Goal: Task Accomplishment & Management: Manage account settings

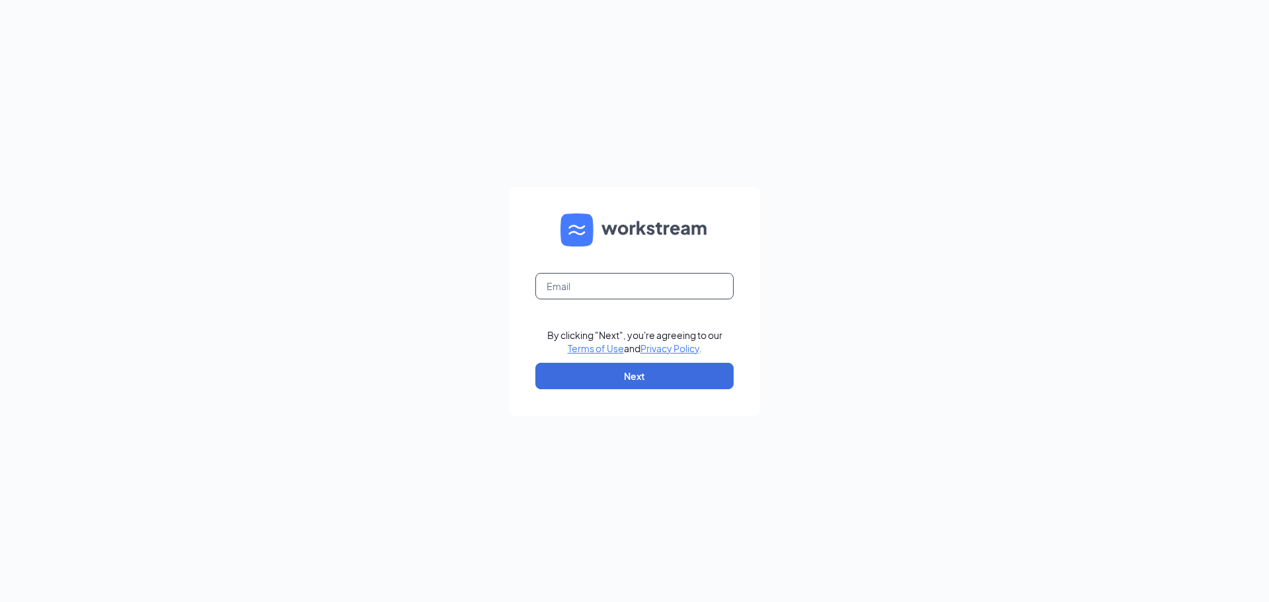
click at [539, 292] on input "text" at bounding box center [634, 286] width 198 height 26
type input "[EMAIL_ADDRESS][DOMAIN_NAME]"
click at [634, 385] on button "Next" at bounding box center [634, 376] width 198 height 26
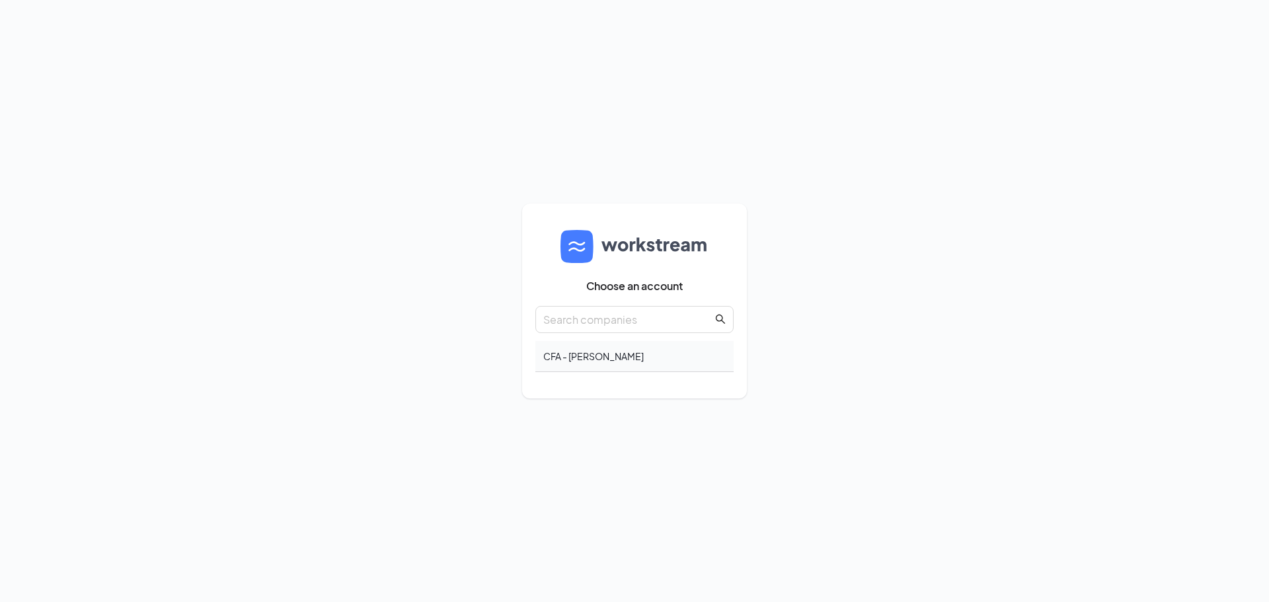
click at [588, 361] on div "CFA - Mark Eller" at bounding box center [634, 356] width 198 height 31
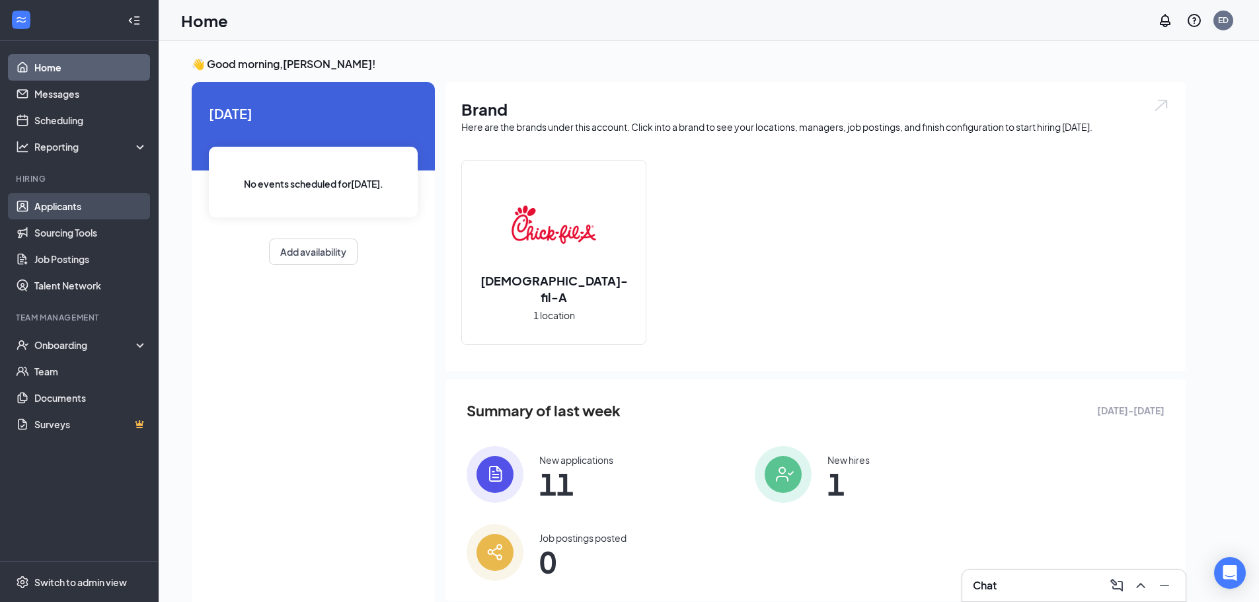
click at [56, 208] on link "Applicants" at bounding box center [90, 206] width 113 height 26
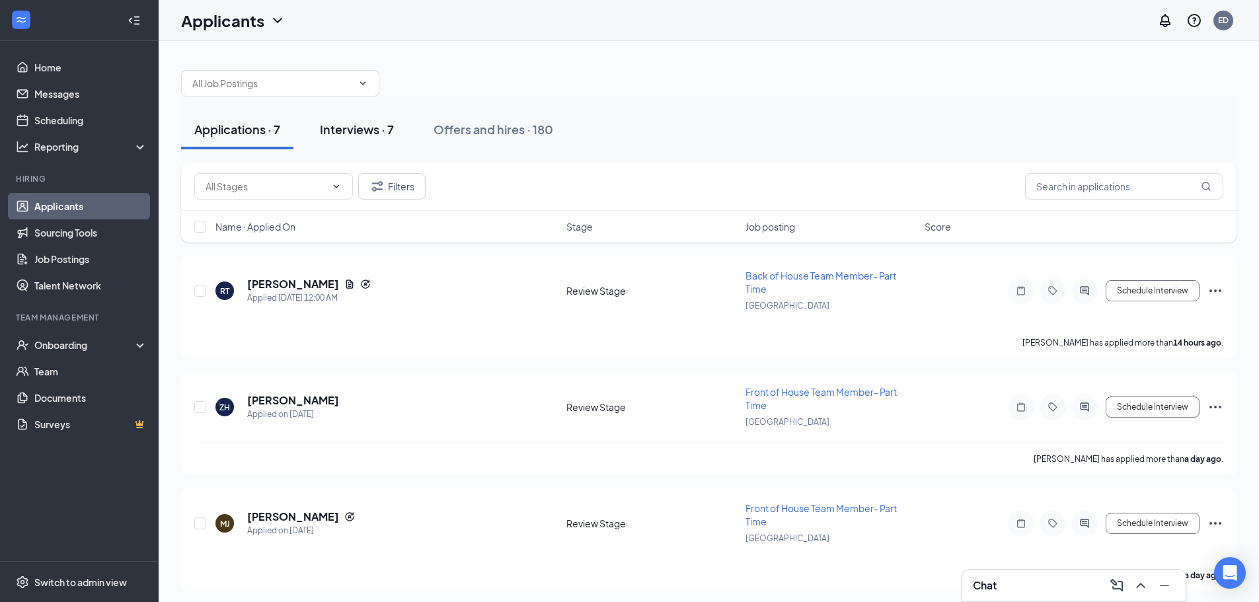
click at [365, 128] on div "Interviews · 7" at bounding box center [357, 129] width 74 height 17
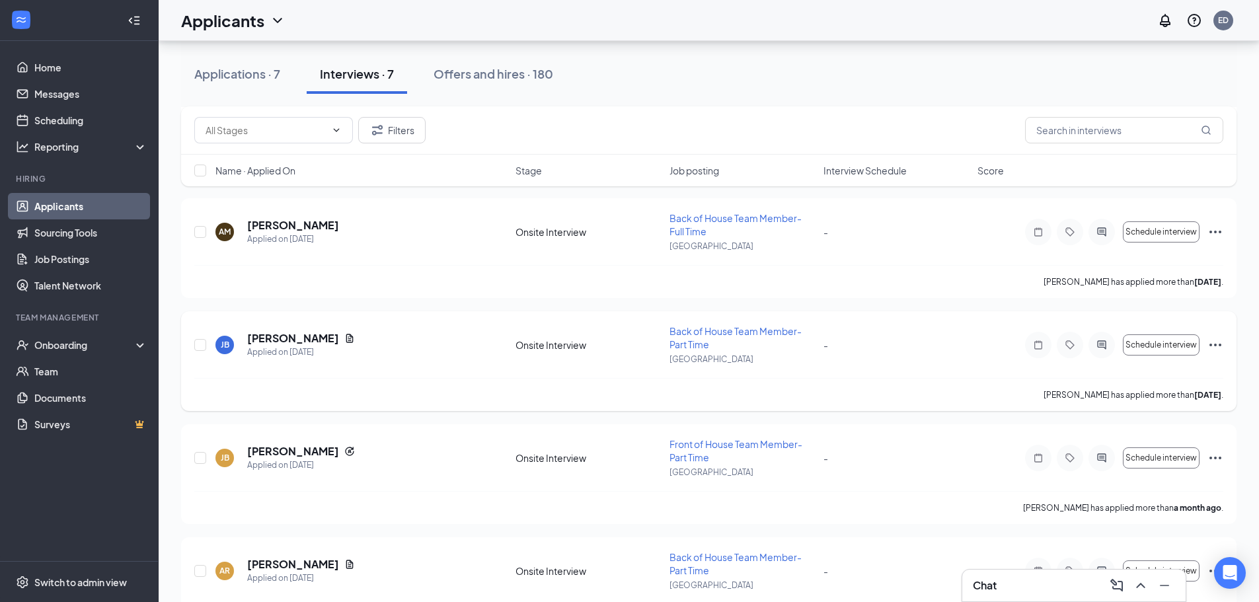
scroll to position [448, 0]
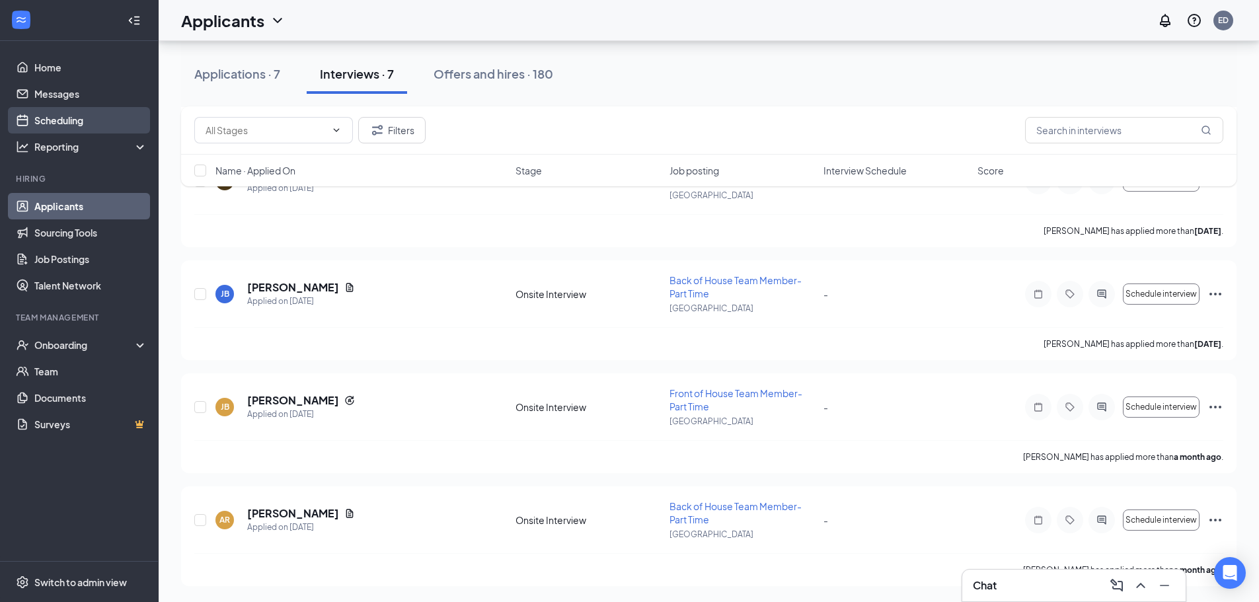
click at [63, 120] on link "Scheduling" at bounding box center [90, 120] width 113 height 26
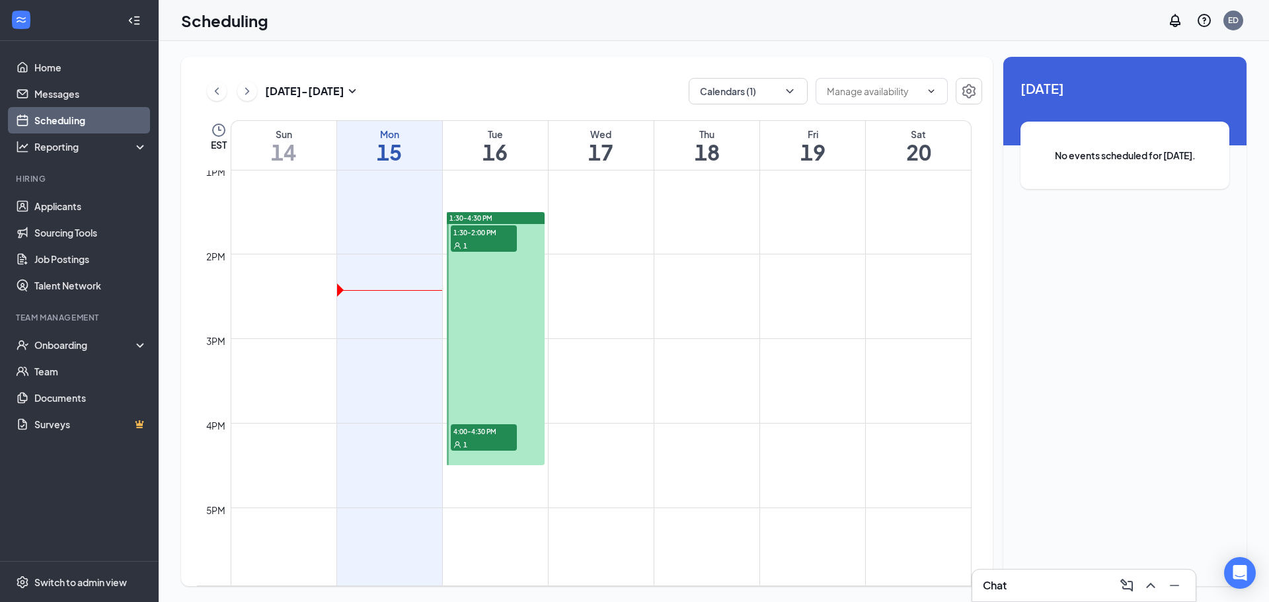
scroll to position [1112, 0]
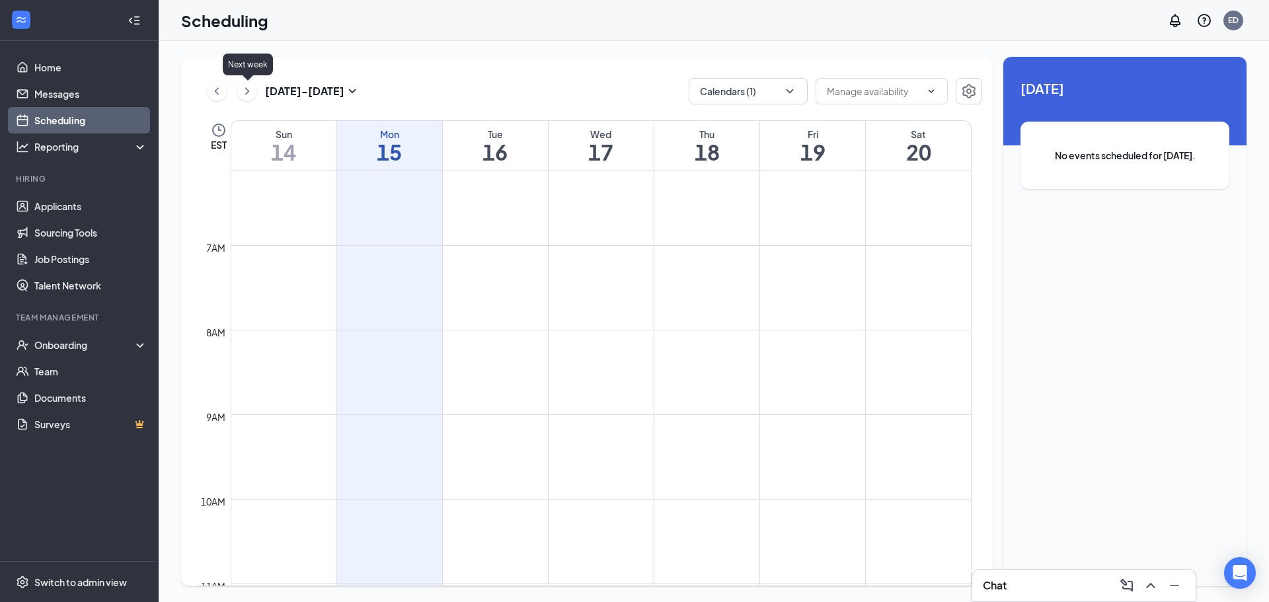
click at [241, 90] on icon "ChevronRight" at bounding box center [247, 91] width 13 height 16
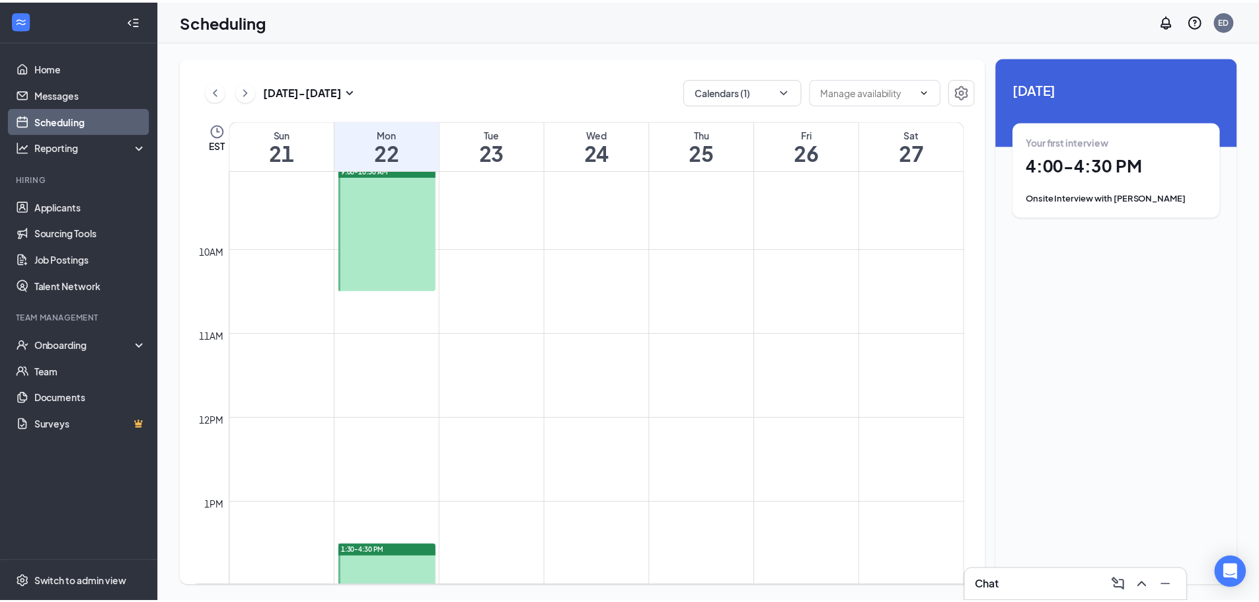
scroll to position [650, 0]
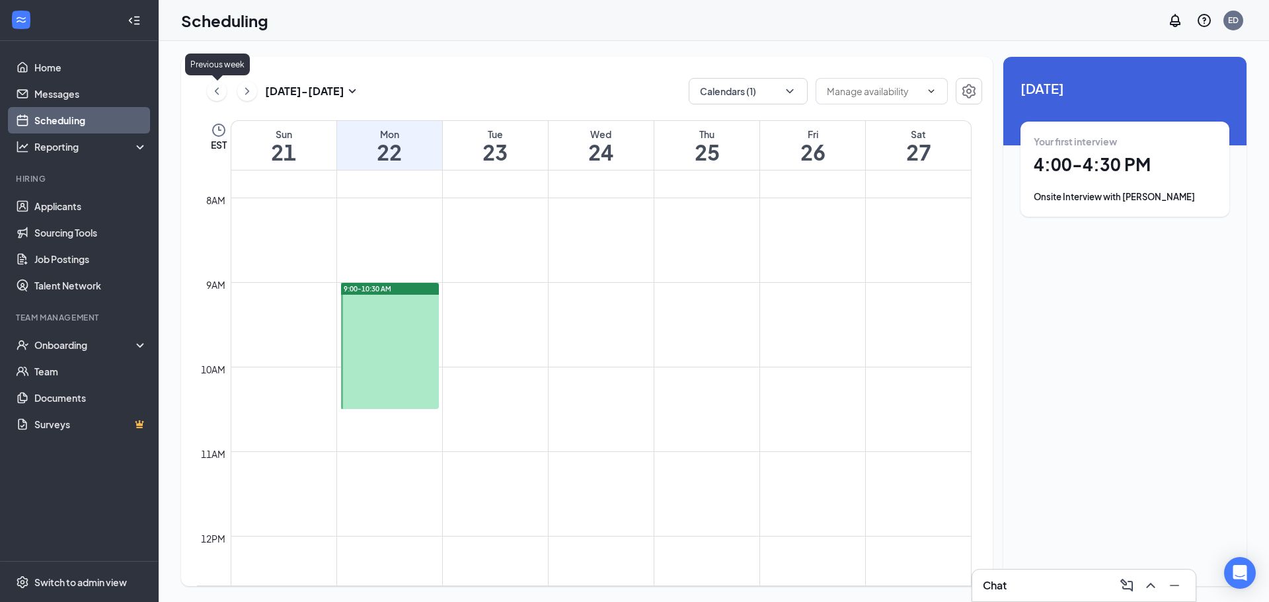
click at [212, 88] on icon "ChevronLeft" at bounding box center [216, 91] width 13 height 16
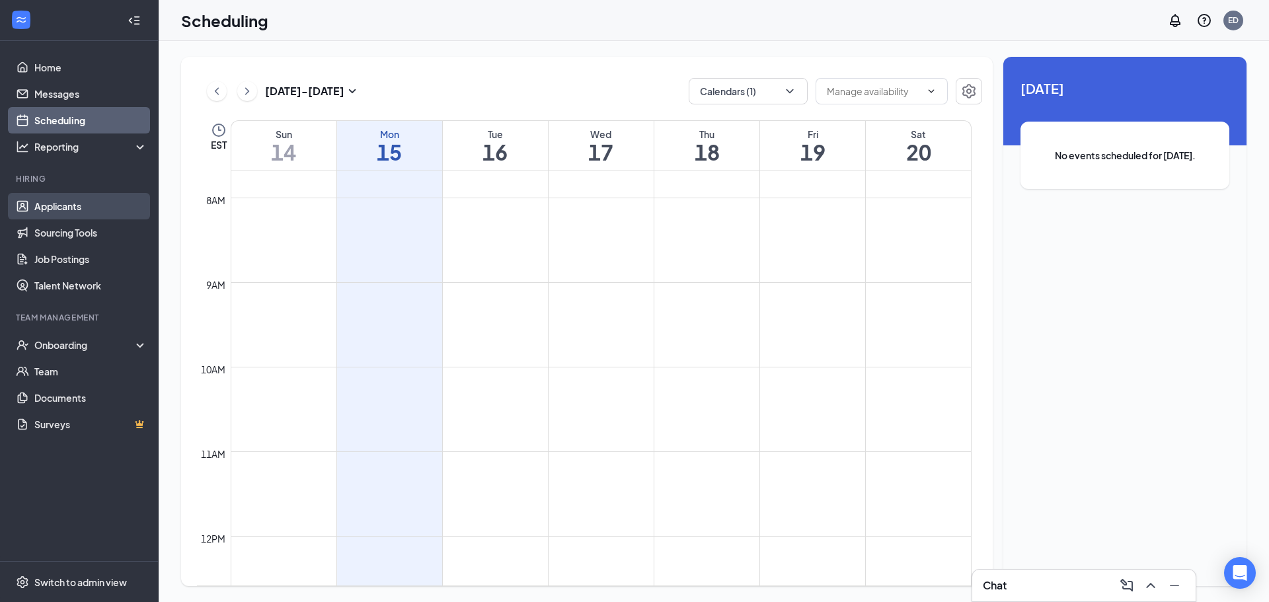
click at [49, 206] on link "Applicants" at bounding box center [90, 206] width 113 height 26
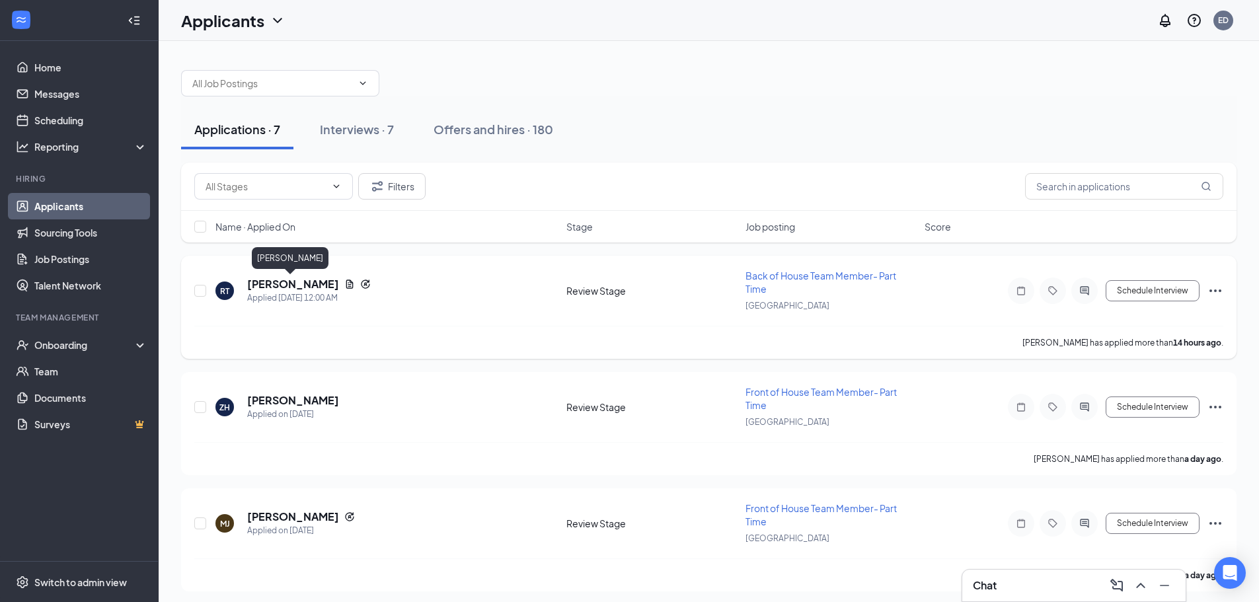
click at [288, 286] on h5 "Riely Tackkett" at bounding box center [293, 284] width 92 height 15
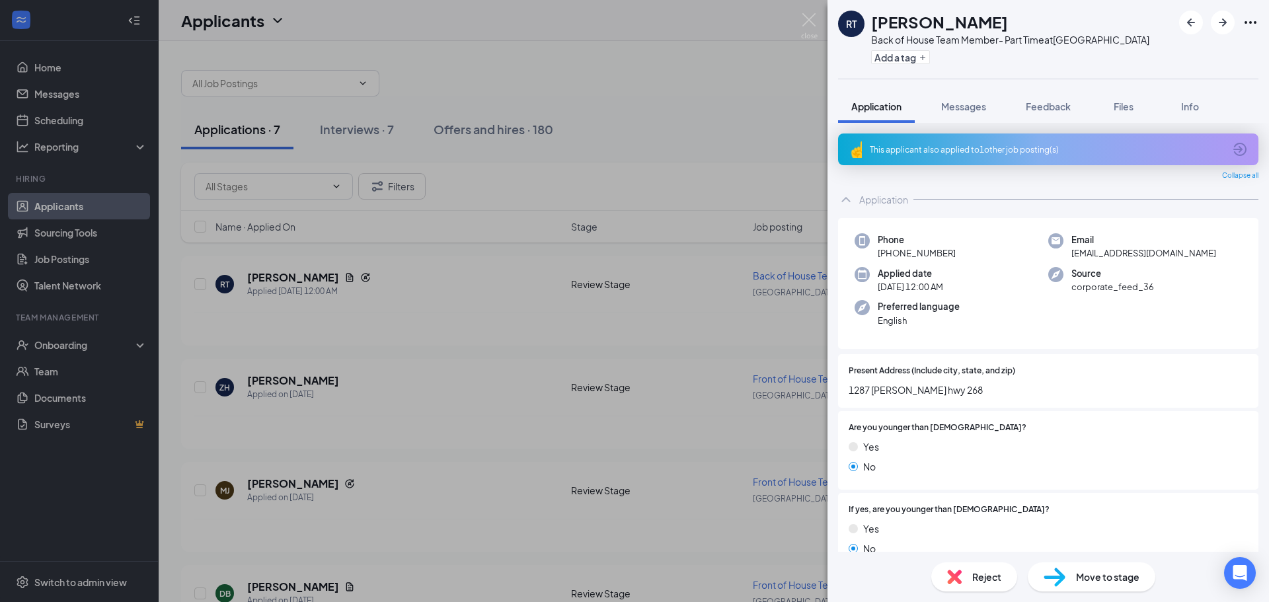
click at [935, 142] on div "This applicant also applied to 1 other job posting(s)" at bounding box center [1048, 150] width 420 height 32
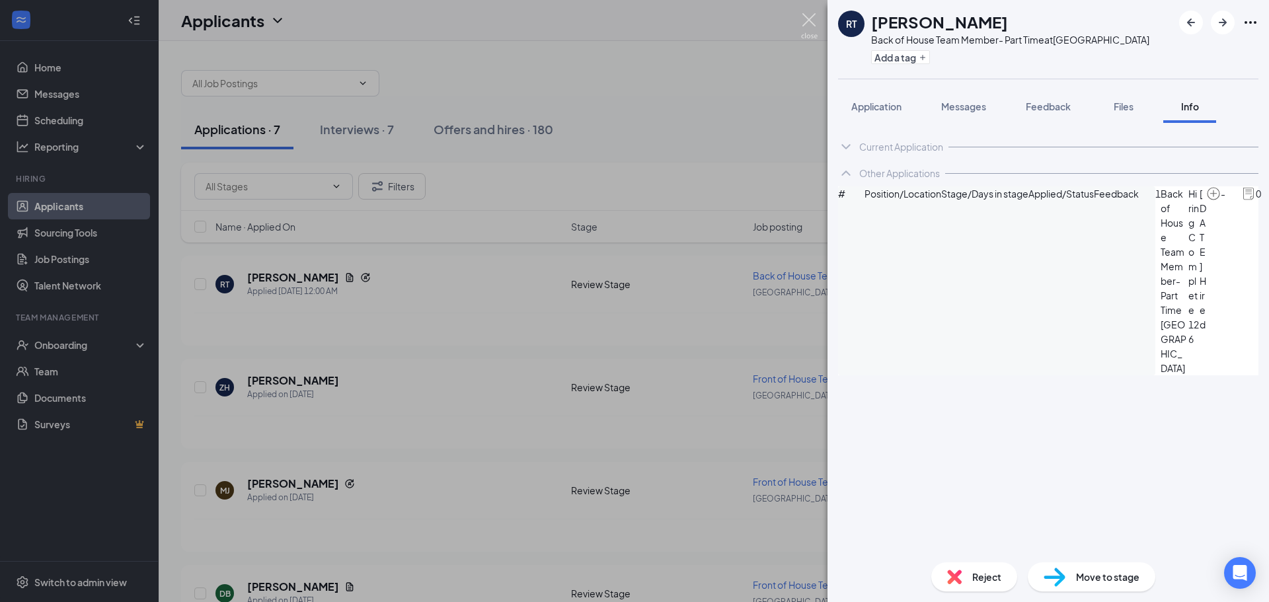
click at [808, 20] on img at bounding box center [809, 26] width 17 height 26
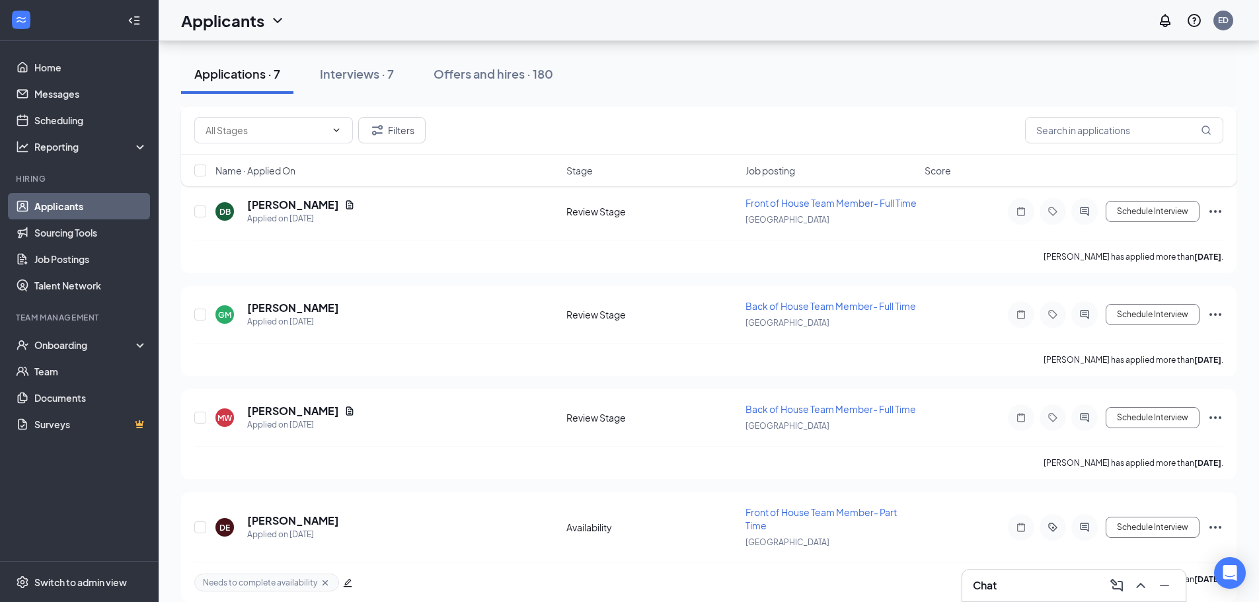
scroll to position [438, 0]
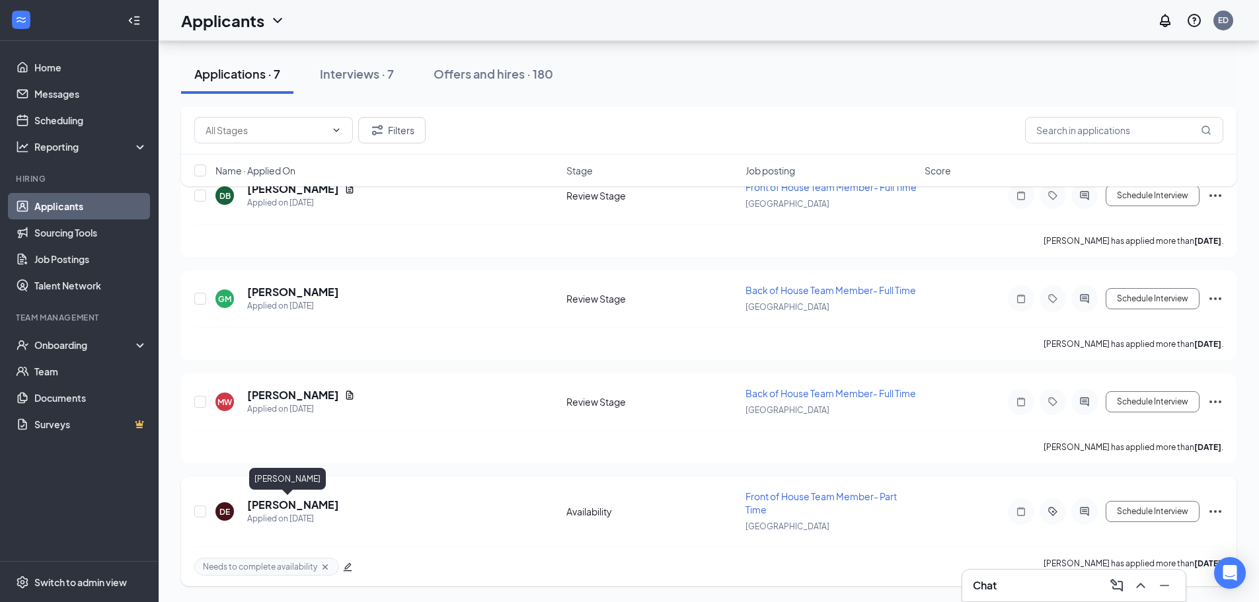
click at [293, 506] on h5 "Dulce Elias" at bounding box center [293, 505] width 92 height 15
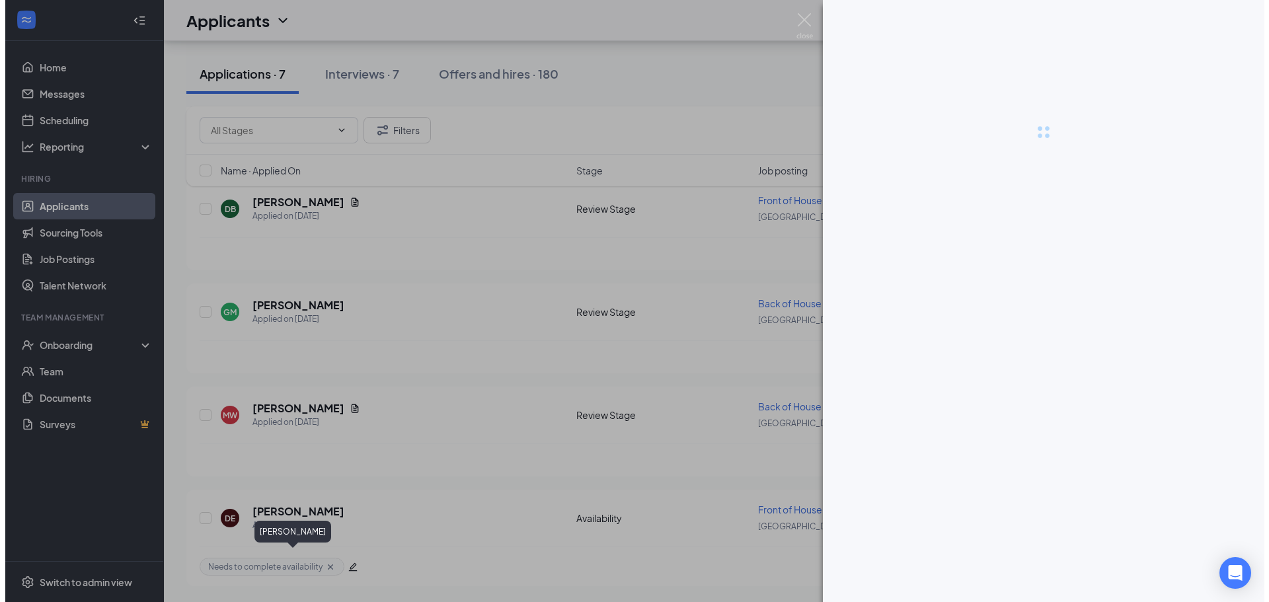
scroll to position [424, 0]
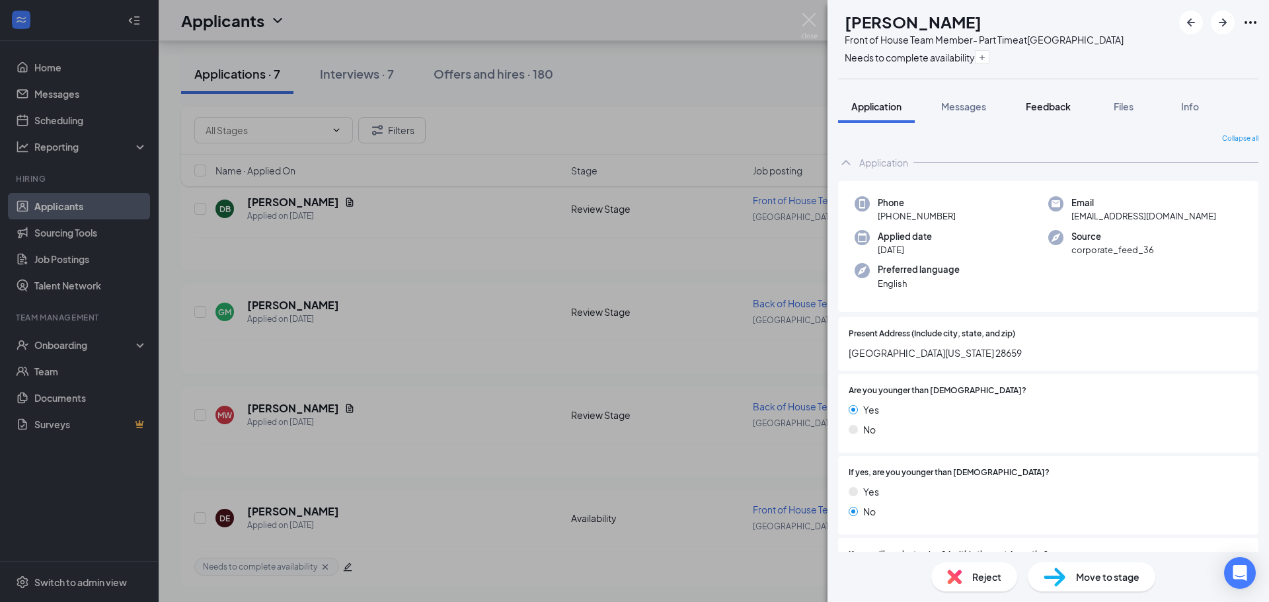
click at [1047, 105] on span "Feedback" at bounding box center [1048, 106] width 45 height 12
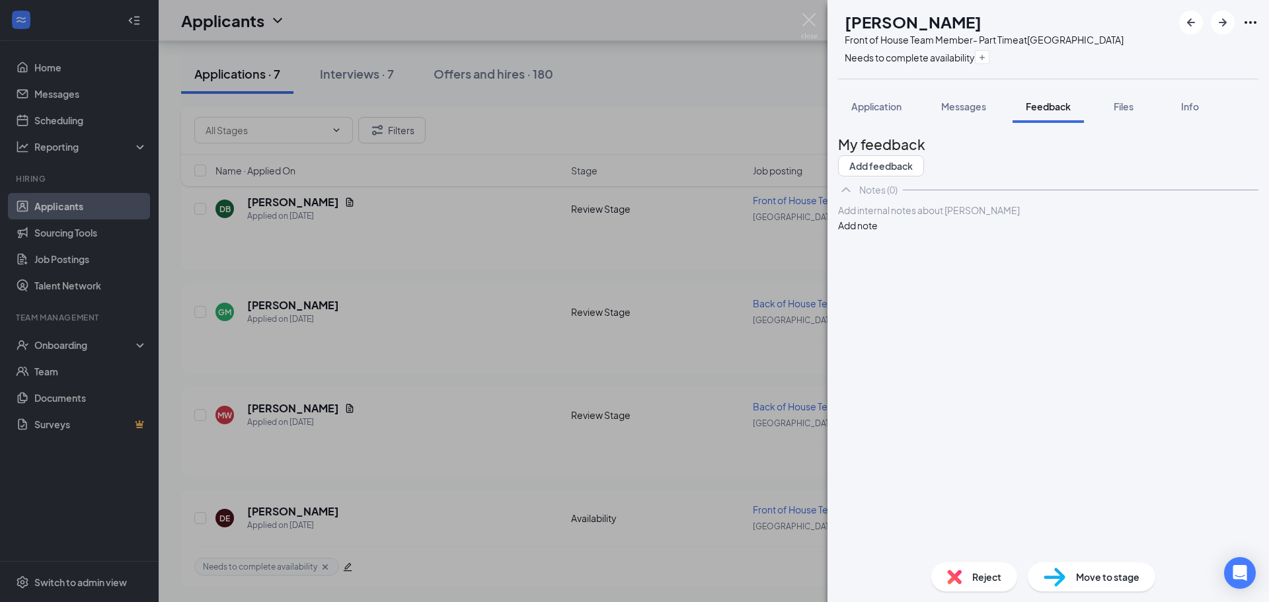
click at [933, 217] on div at bounding box center [1048, 211] width 419 height 14
click at [878, 233] on button "Add note" at bounding box center [858, 225] width 40 height 15
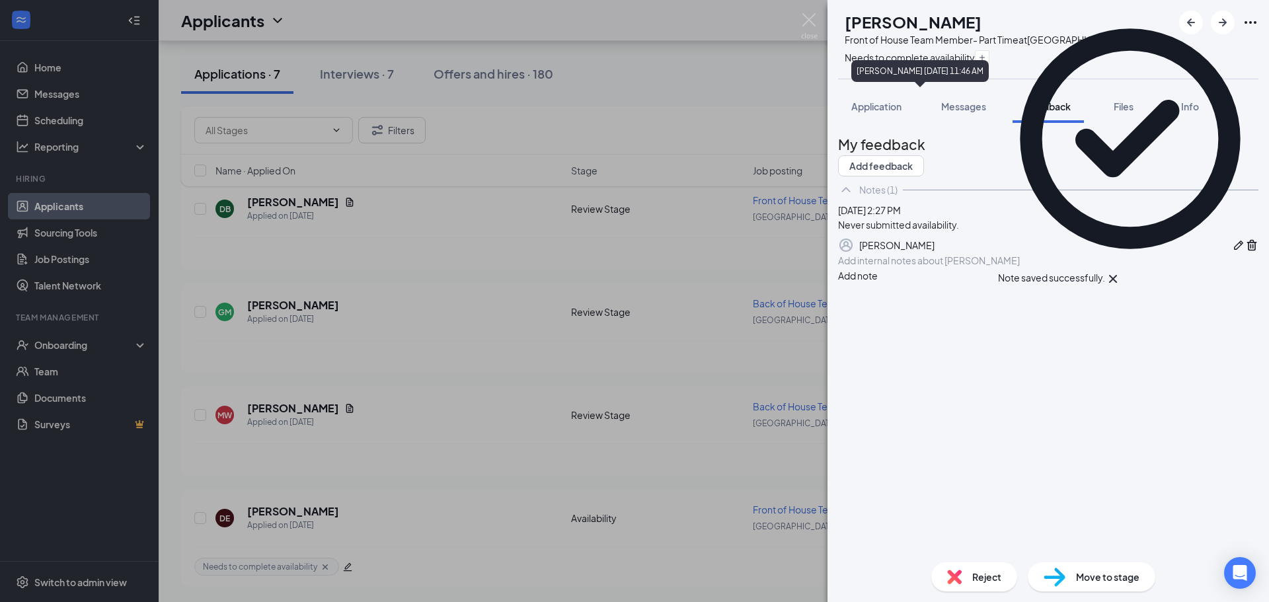
click at [943, 97] on icon "Cross" at bounding box center [909, 129] width 65 height 65
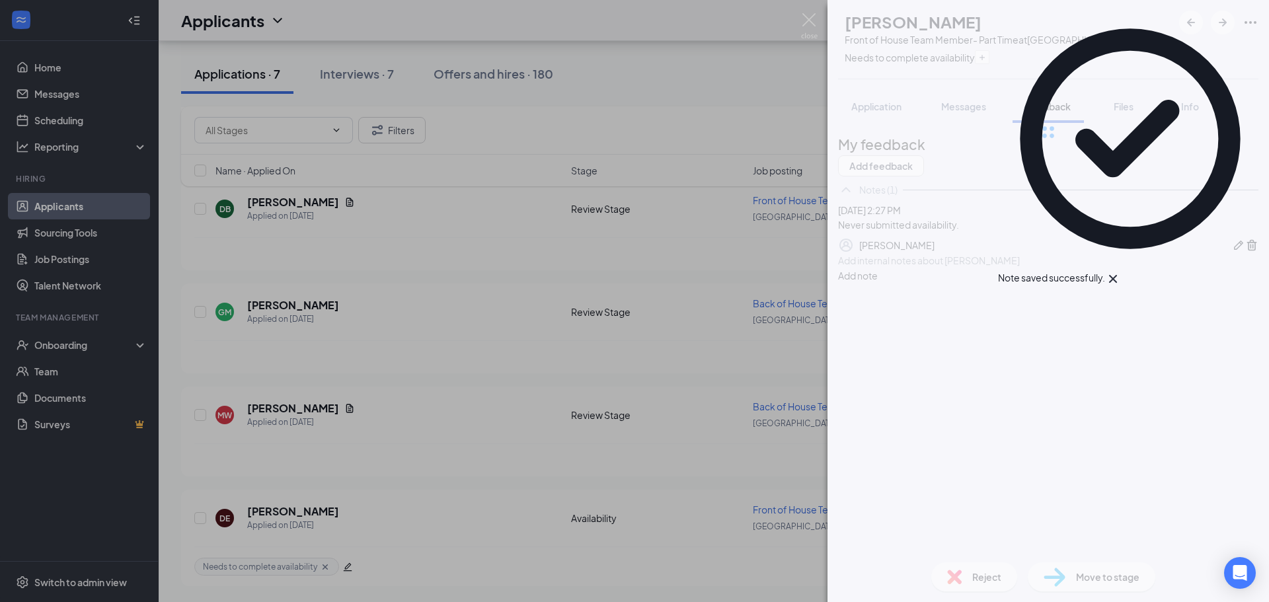
click at [996, 581] on div "DE Dulce Elias Front of House Team Member- Part Time at Wilkesboro Needs to com…" at bounding box center [1049, 301] width 442 height 602
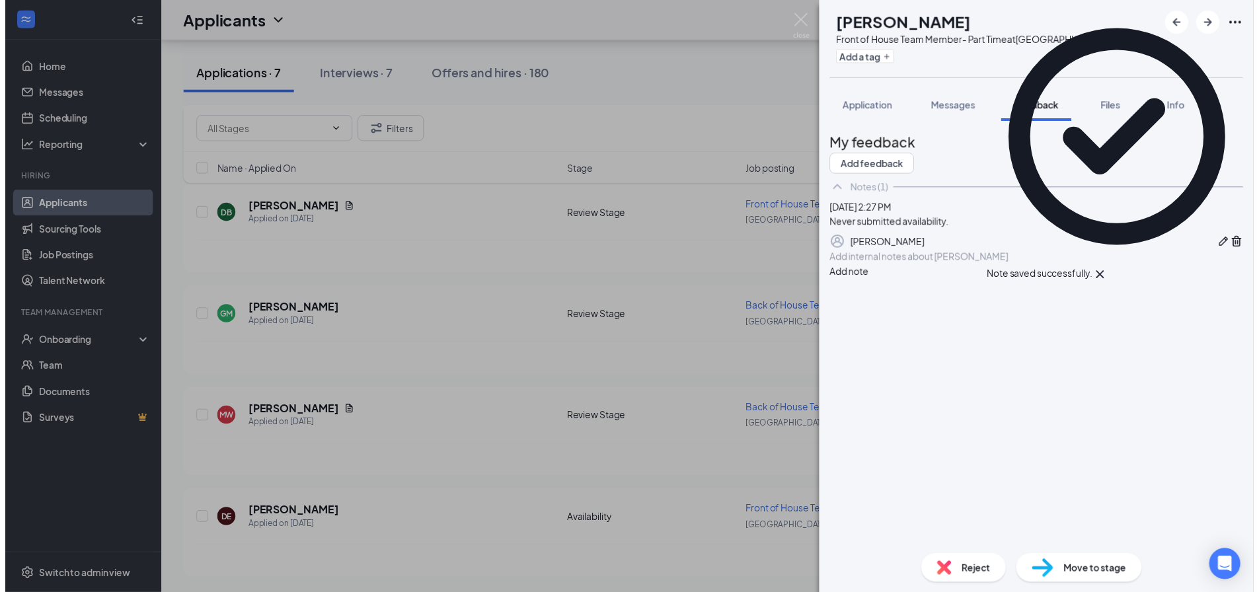
scroll to position [418, 0]
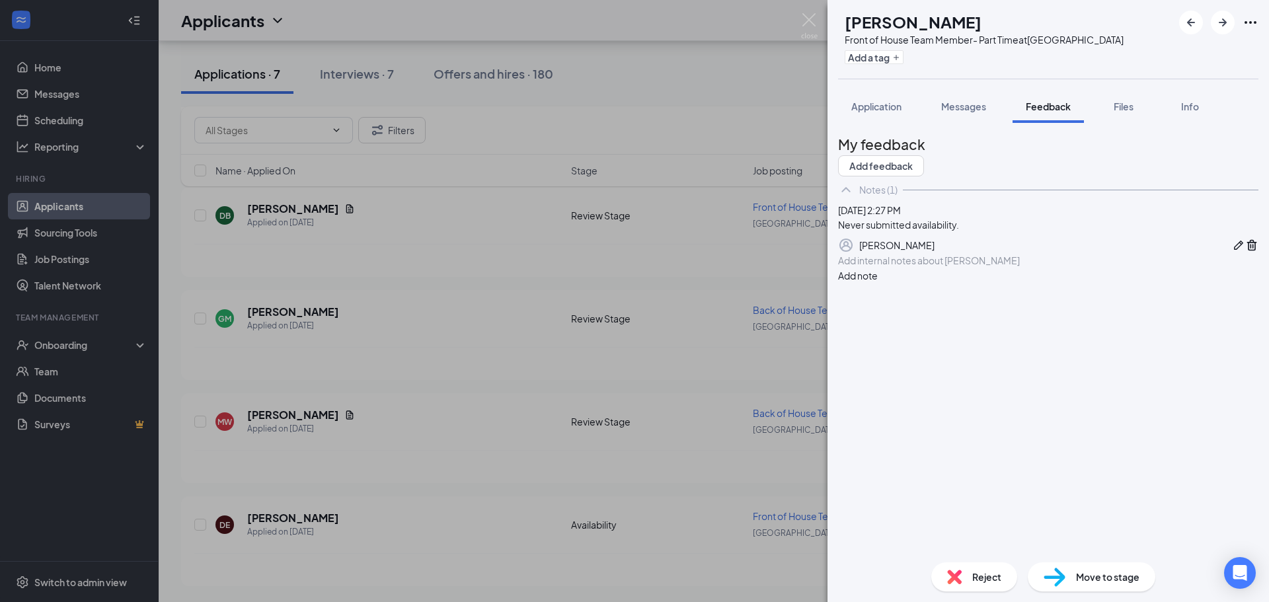
click at [996, 581] on span "Reject" at bounding box center [986, 577] width 29 height 15
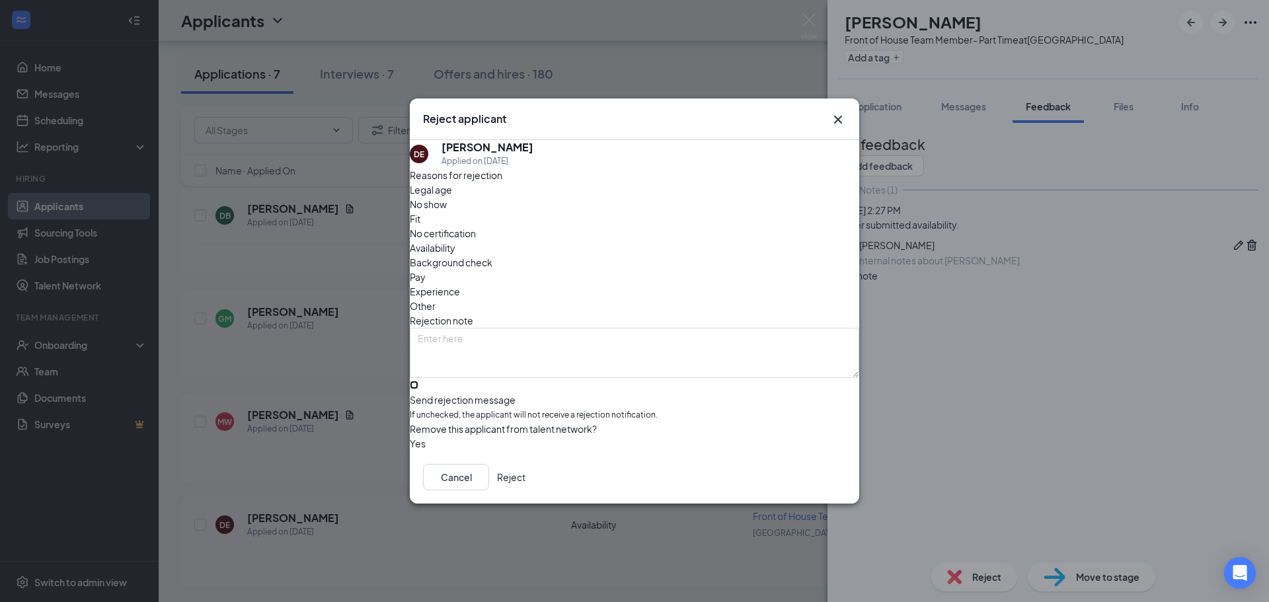
click at [418, 381] on input "Send rejection message If unchecked, the applicant will not receive a rejection…" at bounding box center [414, 385] width 9 height 9
checkbox input "true"
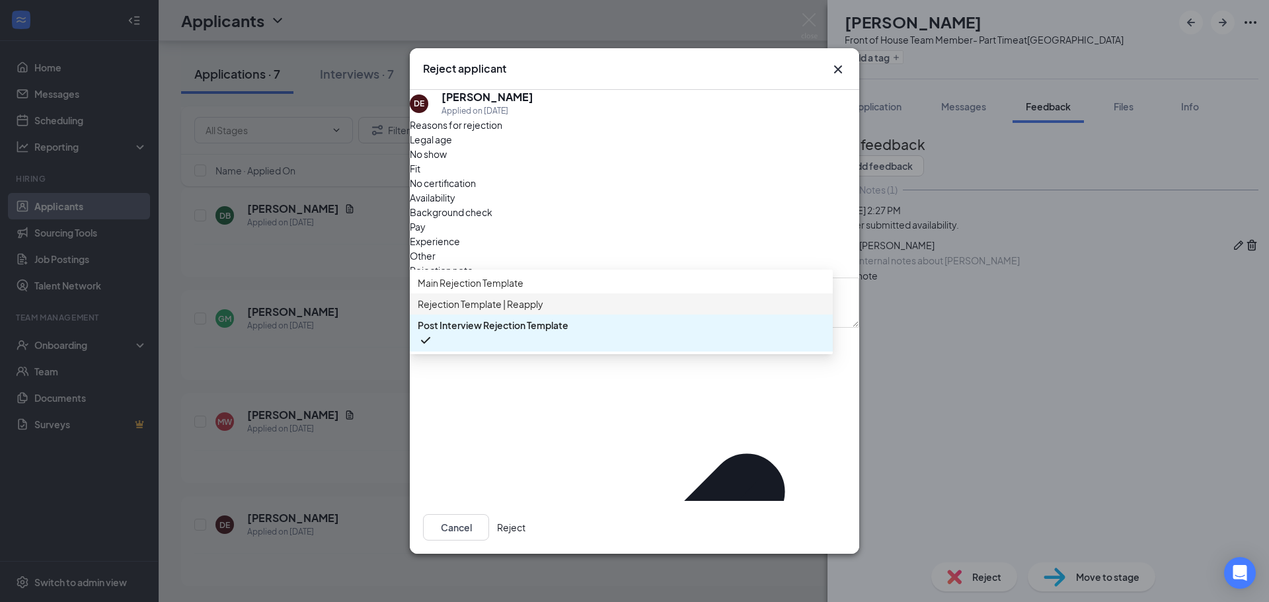
click at [515, 311] on span "Rejection Template | Reapply" at bounding box center [481, 304] width 126 height 15
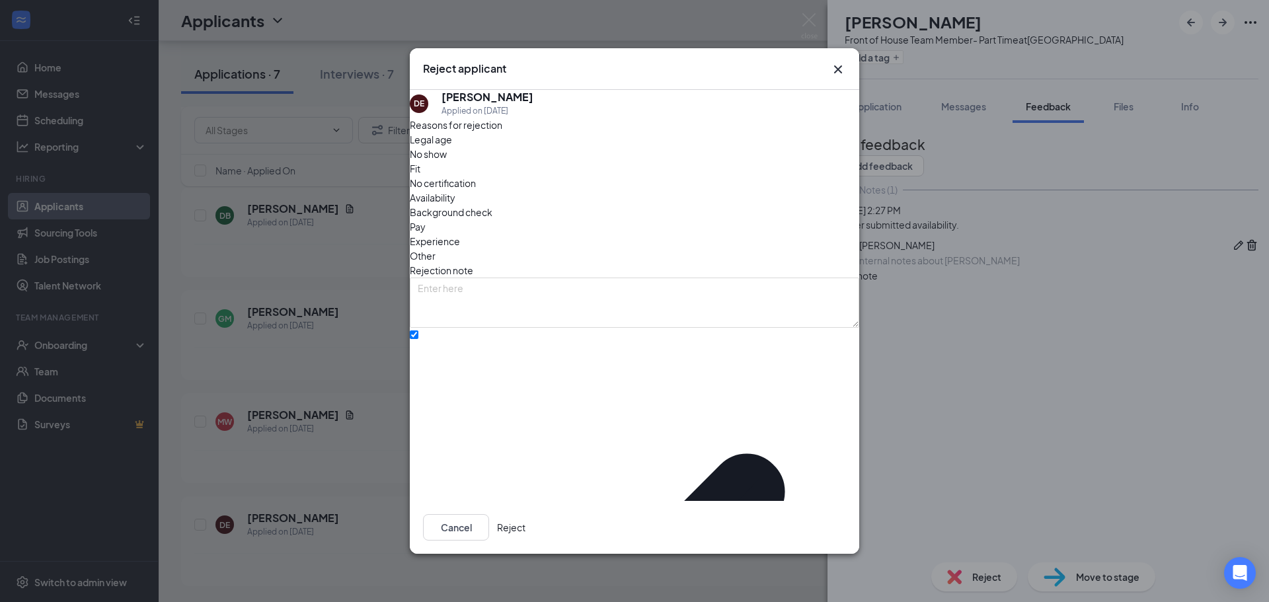
click at [526, 520] on button "Reject" at bounding box center [511, 527] width 28 height 26
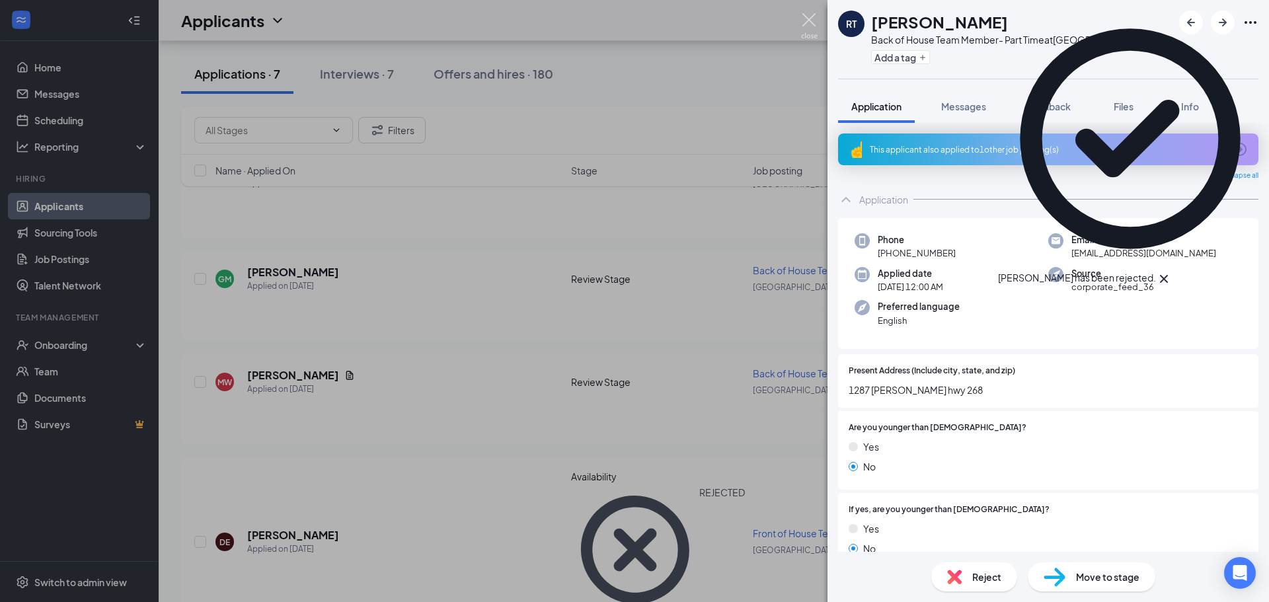
click at [804, 23] on img at bounding box center [809, 26] width 17 height 26
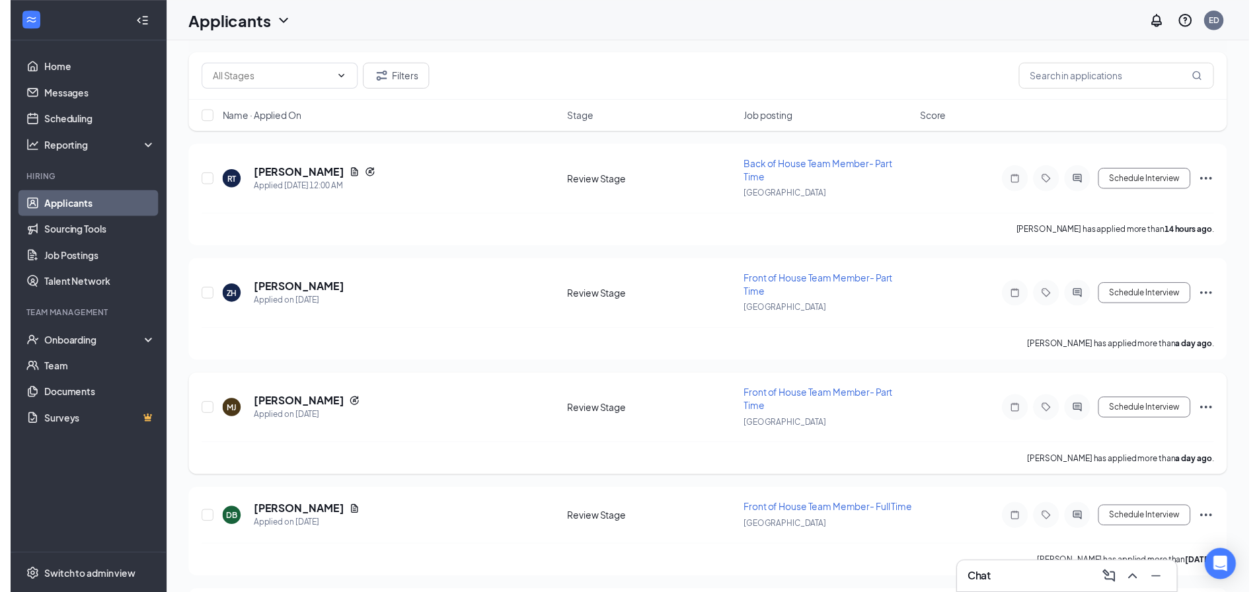
scroll to position [132, 0]
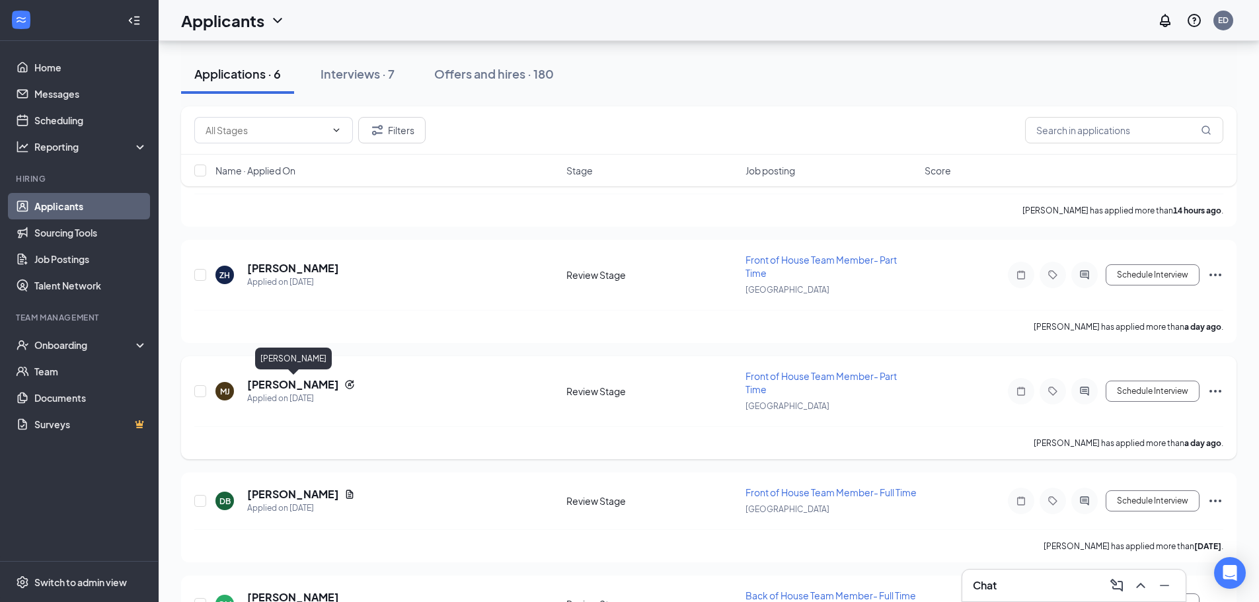
click at [293, 386] on h5 "Mackenzie Jenkins" at bounding box center [293, 384] width 92 height 15
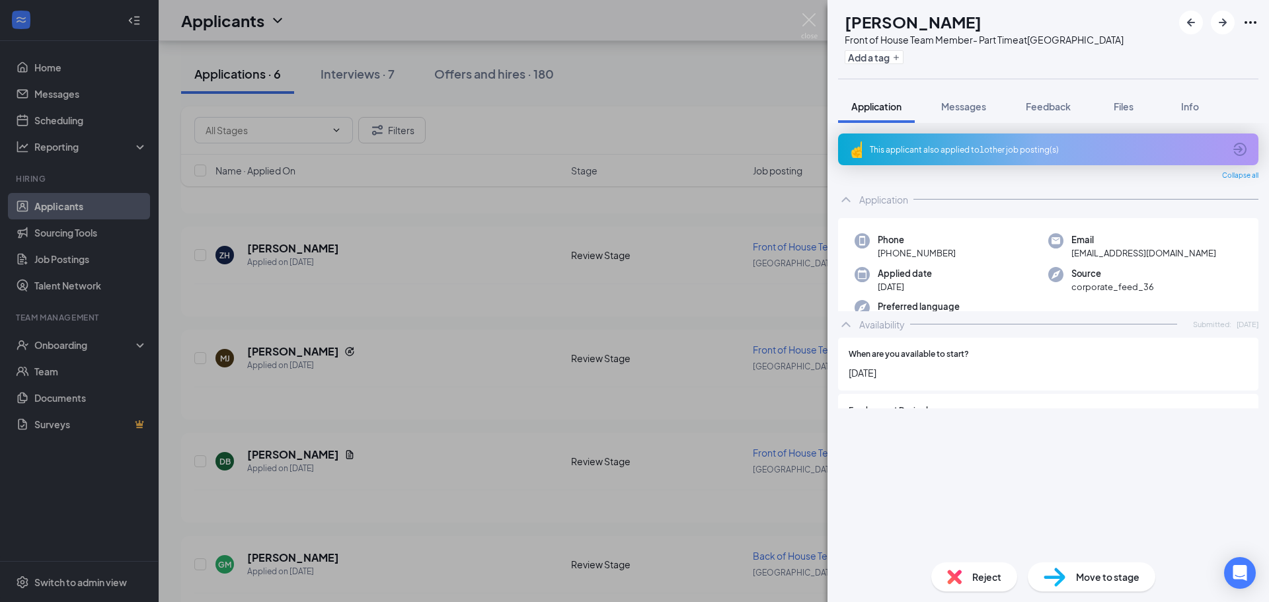
click at [969, 144] on div "This applicant also applied to 1 other job posting(s)" at bounding box center [1047, 149] width 354 height 11
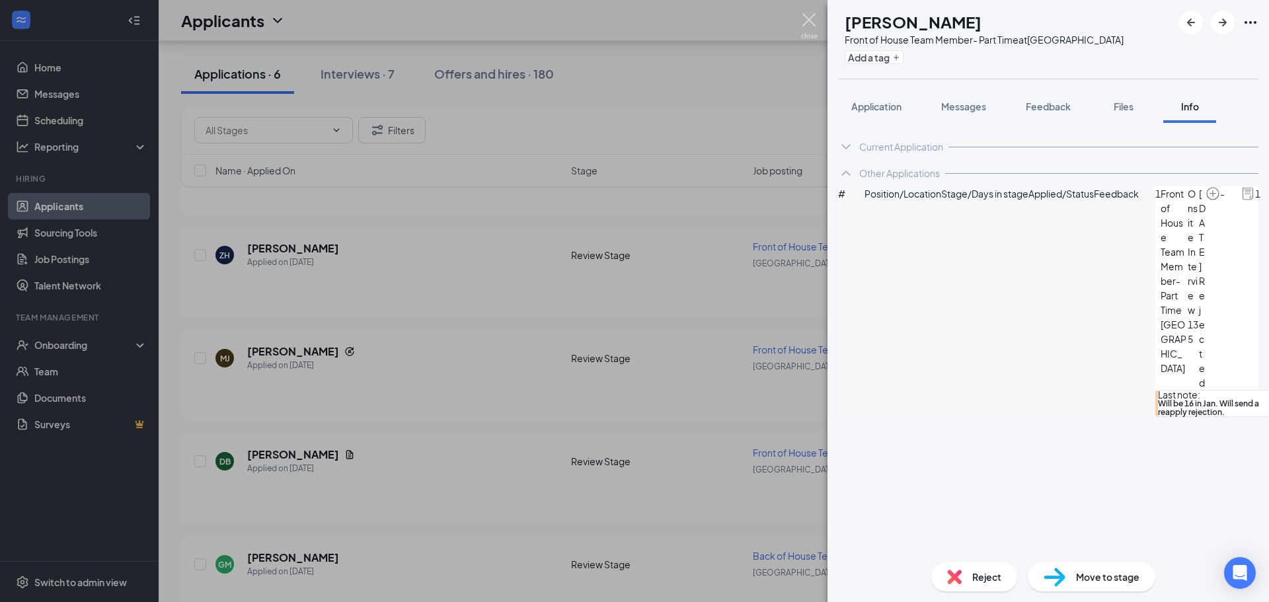
click at [810, 18] on img at bounding box center [809, 26] width 17 height 26
